Goal: Information Seeking & Learning: Learn about a topic

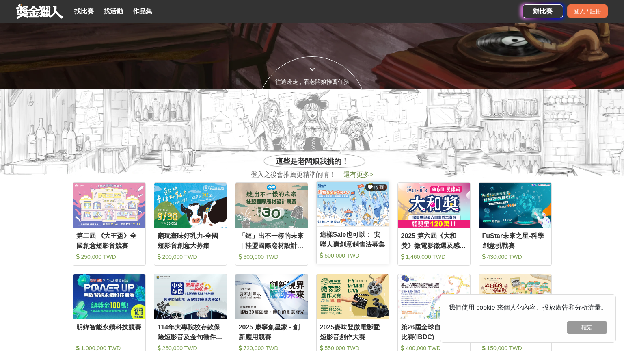
scroll to position [260, 0]
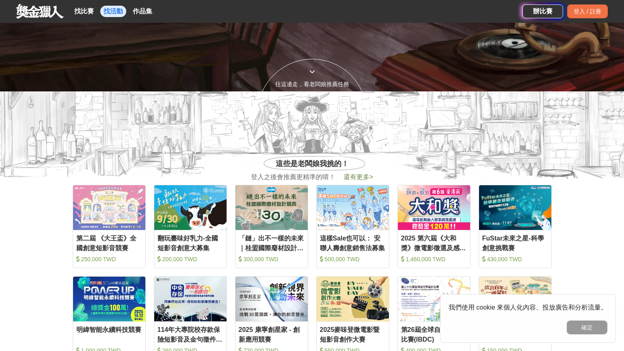
click at [103, 11] on link "找活動" at bounding box center [113, 11] width 26 height 11
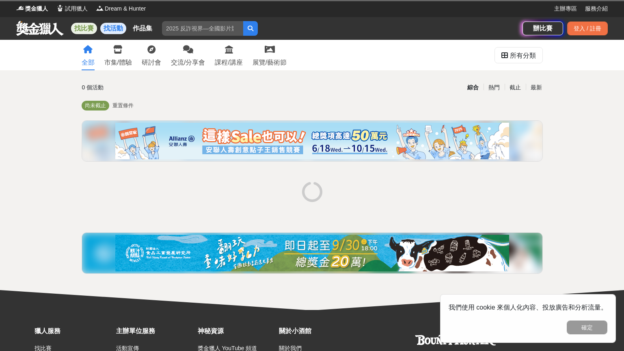
scroll to position [0, 0]
click at [88, 10] on div "獎金獵人 試用獵人 Dream & Hunter" at bounding box center [285, 8] width 538 height 17
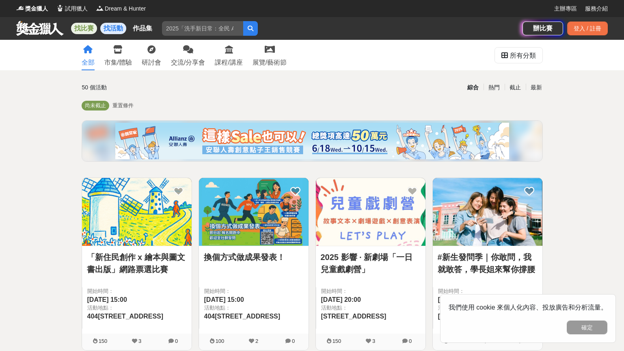
click at [90, 28] on link "找比賽" at bounding box center [84, 28] width 26 height 11
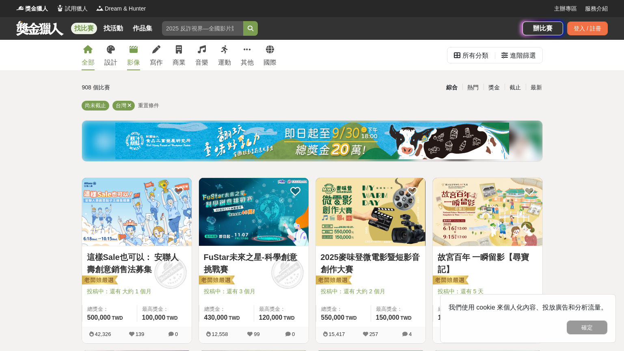
click at [130, 51] on icon at bounding box center [134, 50] width 8 height 8
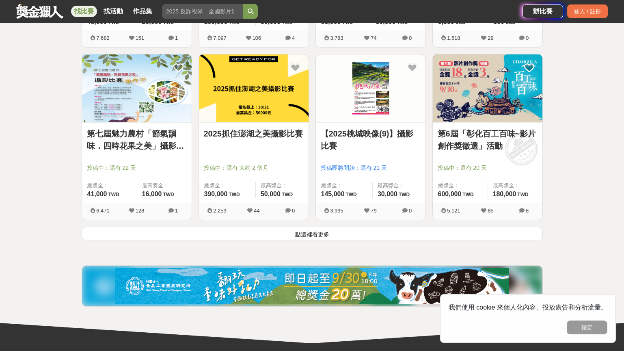
scroll to position [989, 0]
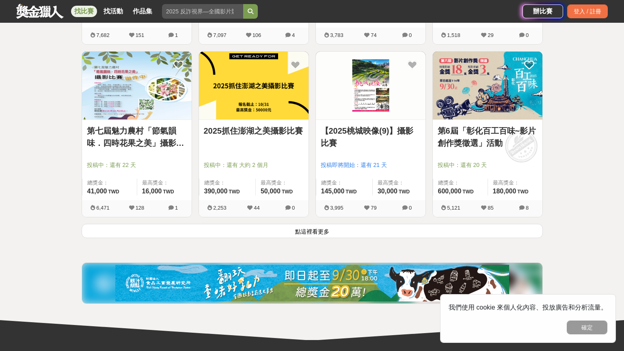
click at [343, 234] on button "點這裡看更多" at bounding box center [313, 231] width 462 height 14
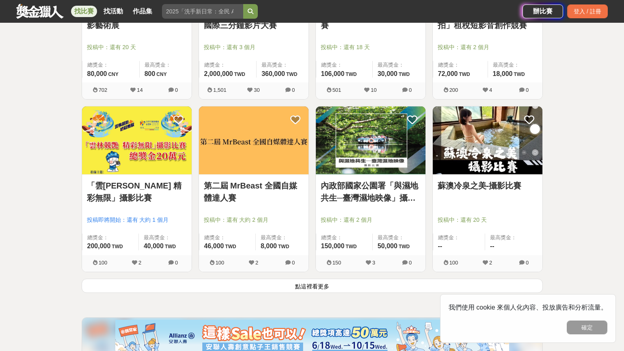
scroll to position [1970, 0]
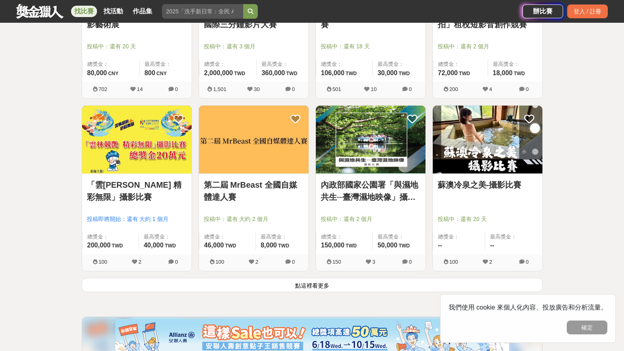
click at [310, 276] on div "第二屆 MrBeast 全國自媒體達人賽 投稿中：還有 大約 2 個月 總獎金： 46,000 46,000 TWD 最高獎金： 8,000 TWD 100 …" at bounding box center [253, 191] width 117 height 173
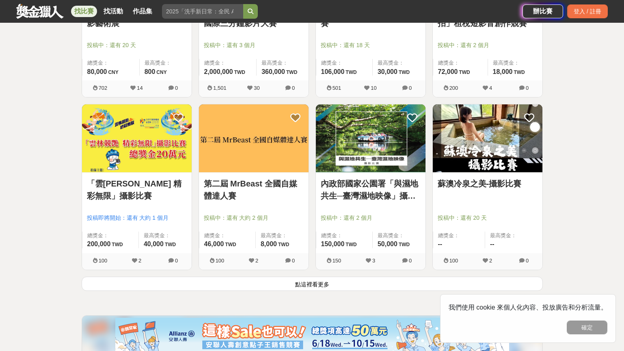
click at [310, 282] on button "點這裡看更多" at bounding box center [313, 284] width 462 height 14
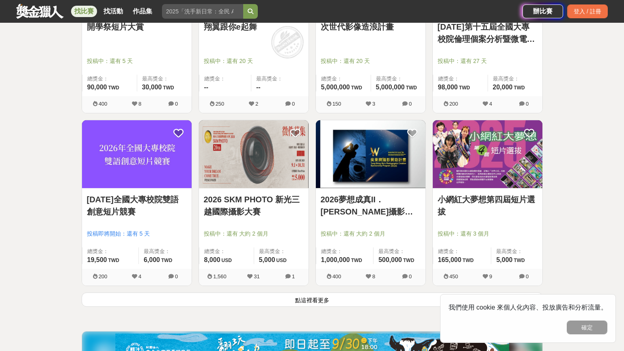
scroll to position [2997, 0]
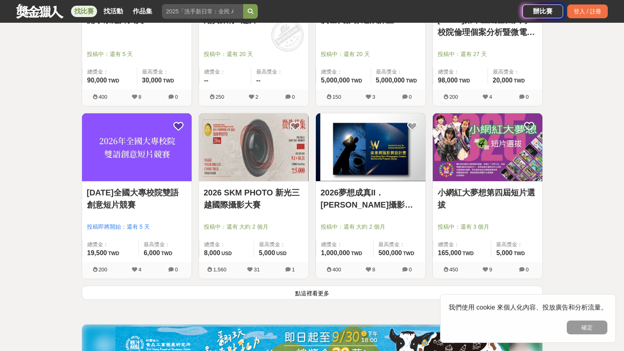
click at [314, 293] on button "點這裡看更多" at bounding box center [313, 293] width 462 height 14
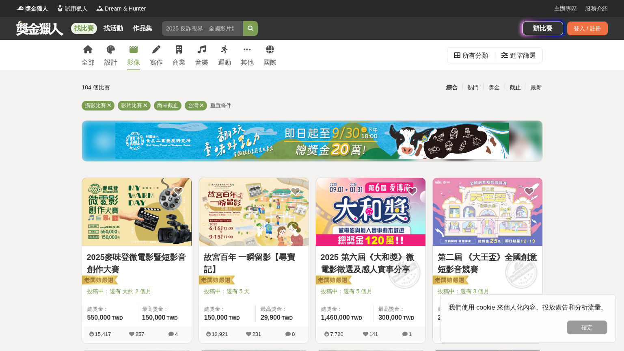
scroll to position [0, 0]
click at [166, 230] on img at bounding box center [137, 212] width 110 height 68
